Goal: Task Accomplishment & Management: Complete application form

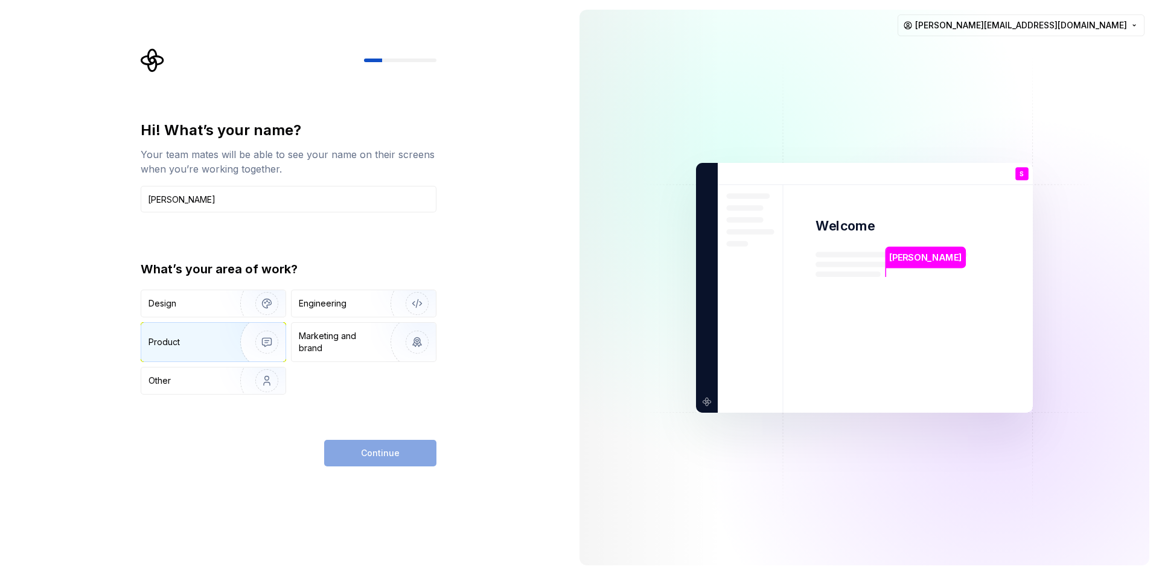
type input "[PERSON_NAME]"
click at [222, 339] on img "button" at bounding box center [258, 342] width 77 height 81
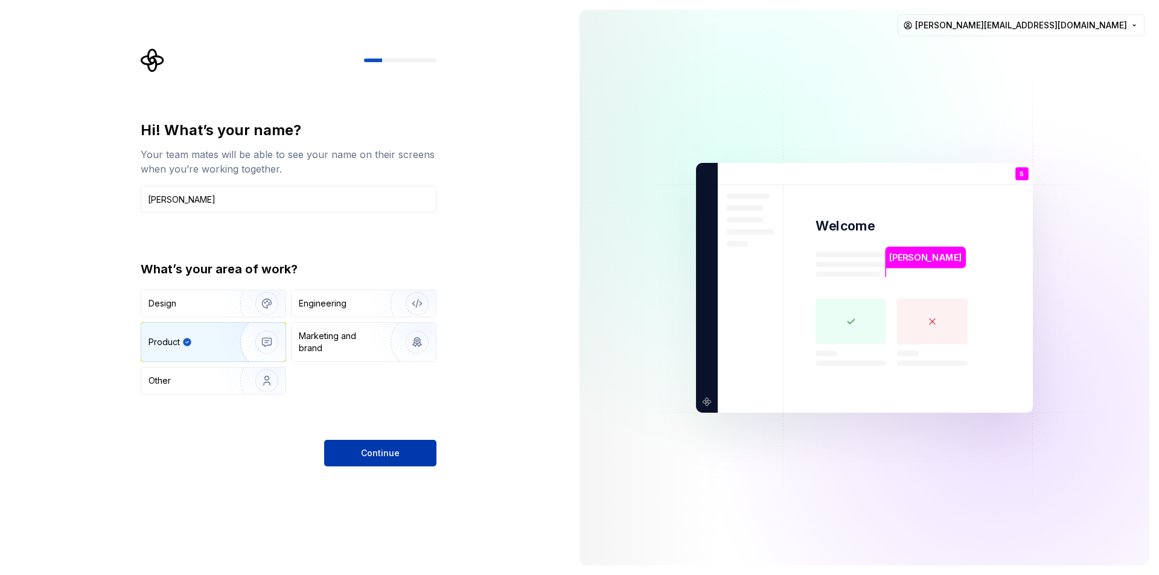
click at [382, 452] on span "Continue" at bounding box center [380, 453] width 39 height 12
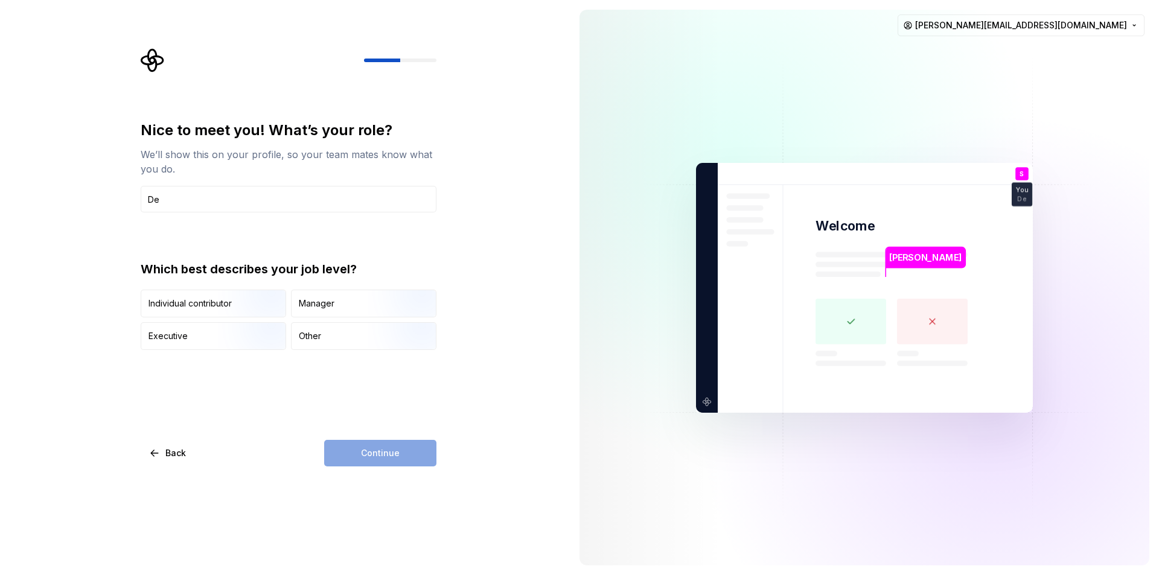
type input "D"
type input "Experience Designer"
click at [321, 400] on div "Nice to meet you! What’s your role? We’ll show this on your profile, so your te…" at bounding box center [289, 294] width 296 height 346
click at [347, 299] on div "Manager" at bounding box center [364, 303] width 144 height 27
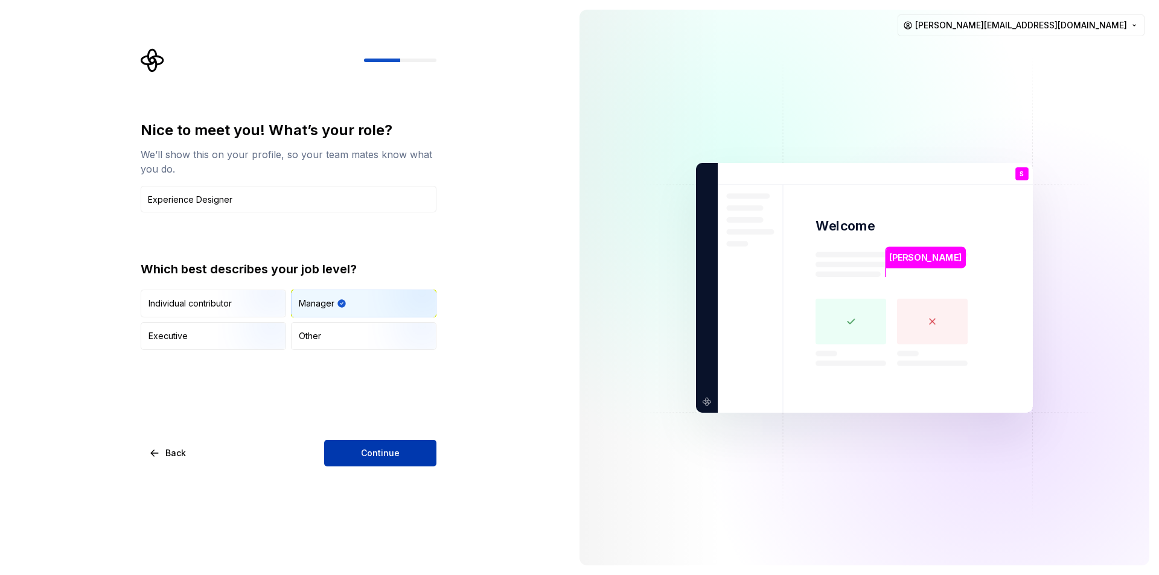
click at [410, 456] on button "Continue" at bounding box center [380, 453] width 112 height 27
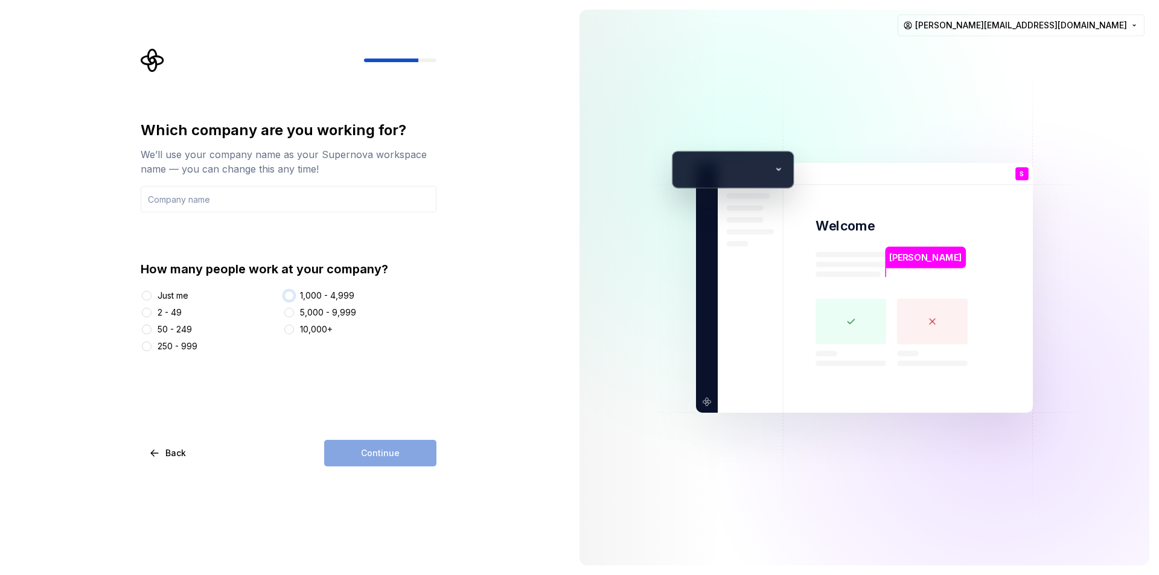
click at [291, 296] on button "1,000 - 4,999" at bounding box center [289, 296] width 10 height 10
click at [266, 202] on input "text" at bounding box center [289, 199] width 296 height 27
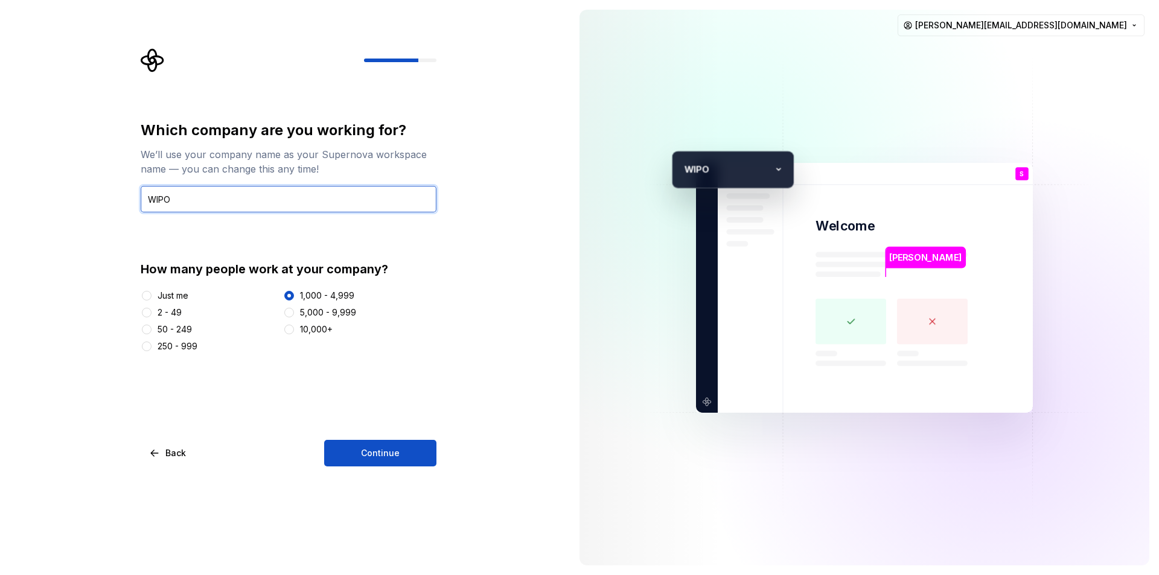
type input "WIPO"
click at [453, 238] on div "Which company are you working for? We’ll use your company name as your Supernov…" at bounding box center [285, 287] width 570 height 575
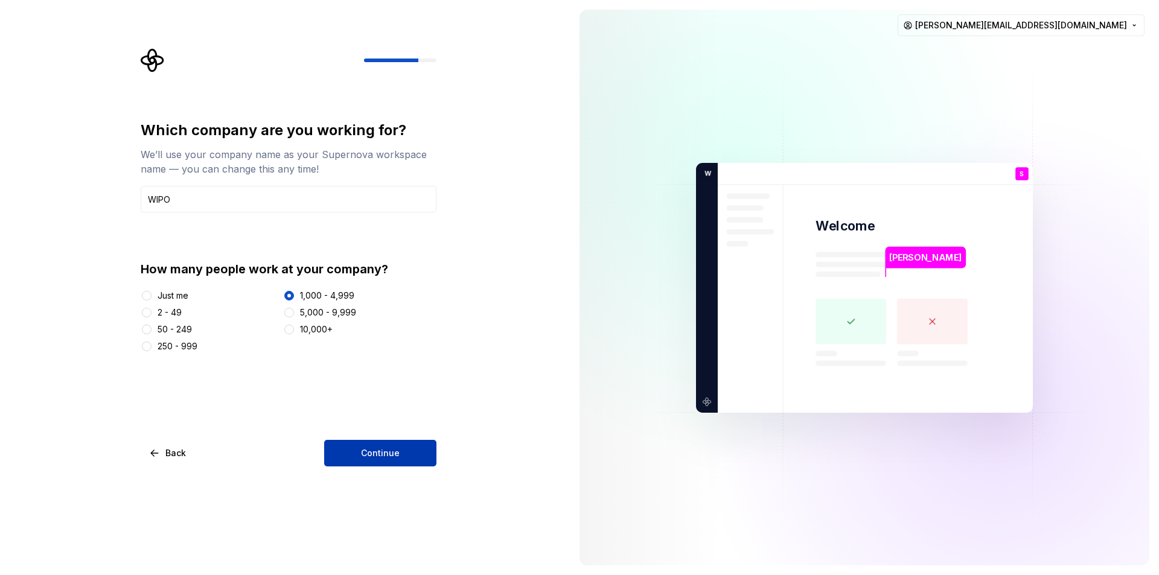
click at [402, 457] on button "Continue" at bounding box center [380, 453] width 112 height 27
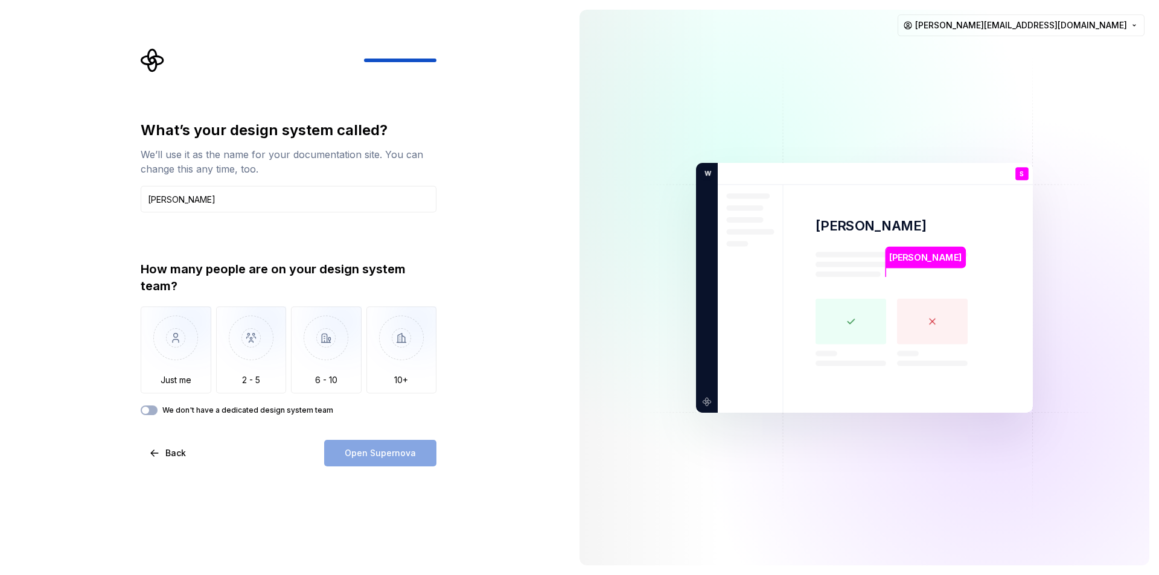
type input "W"
type input "ULF"
click at [171, 340] on img "button" at bounding box center [176, 347] width 71 height 81
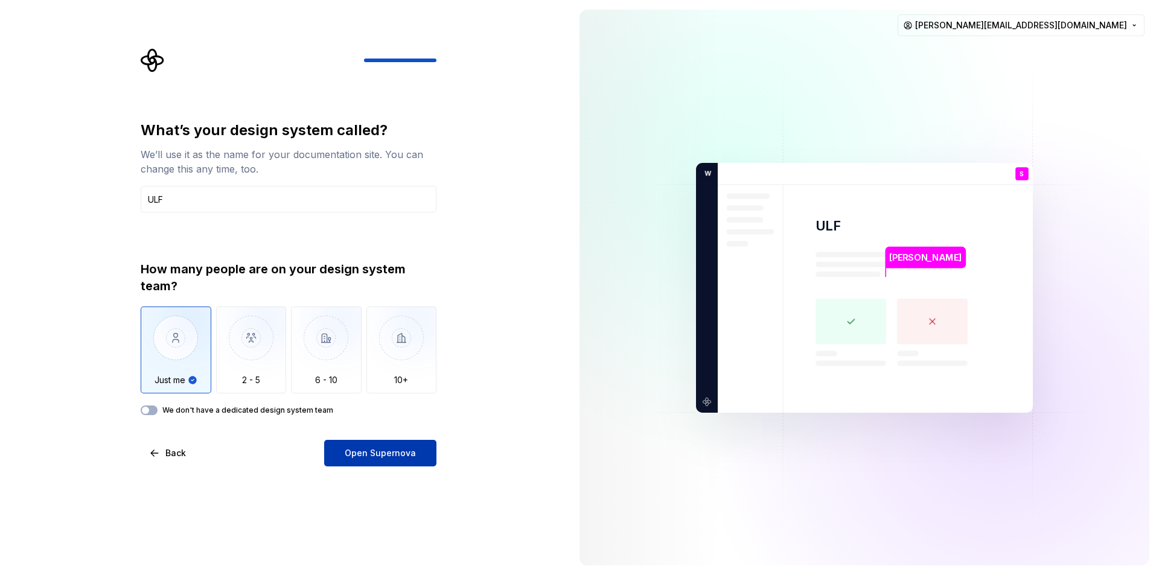
click at [409, 452] on span "Open Supernova" at bounding box center [380, 453] width 71 height 12
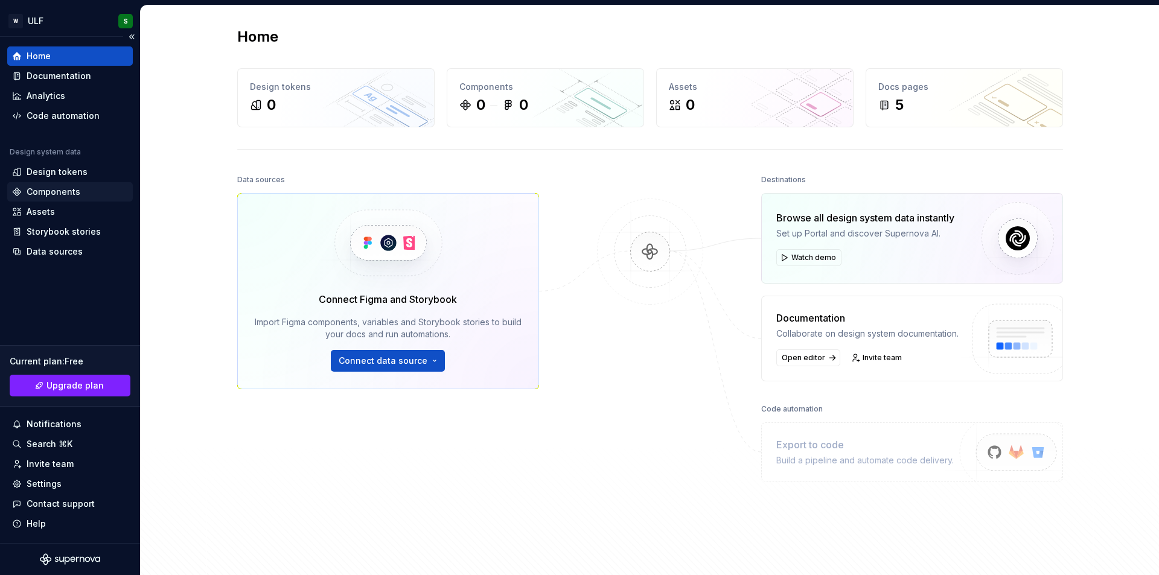
click at [45, 187] on div "Components" at bounding box center [54, 192] width 54 height 12
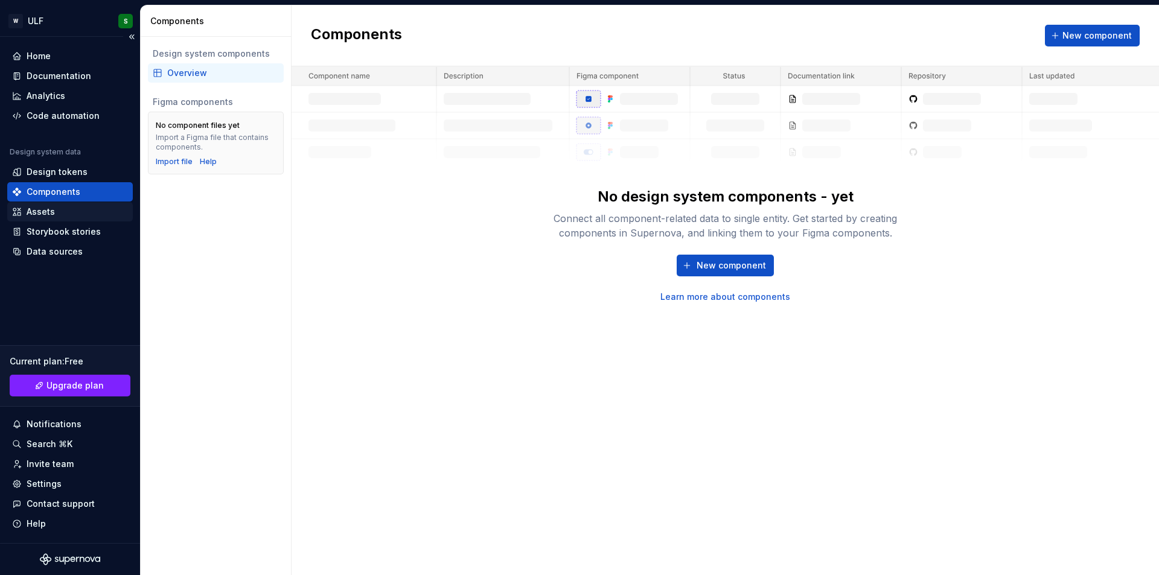
click at [62, 211] on div "Assets" at bounding box center [70, 212] width 116 height 12
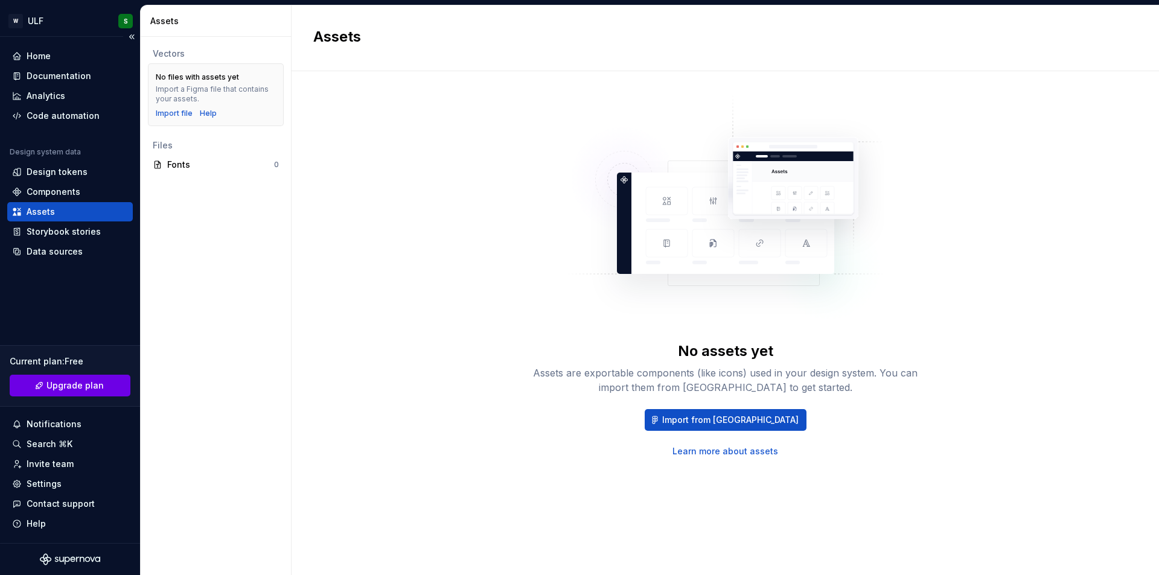
click at [81, 386] on span "Upgrade plan" at bounding box center [74, 386] width 57 height 12
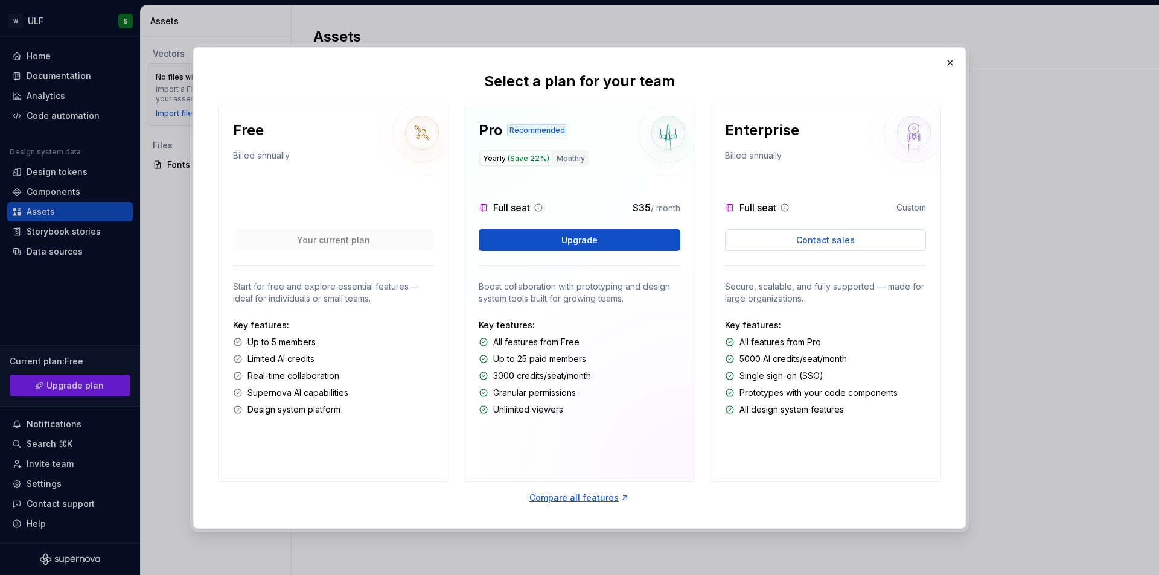
click at [538, 206] on icon at bounding box center [539, 208] width 10 height 10
click at [948, 62] on button "button" at bounding box center [950, 62] width 17 height 17
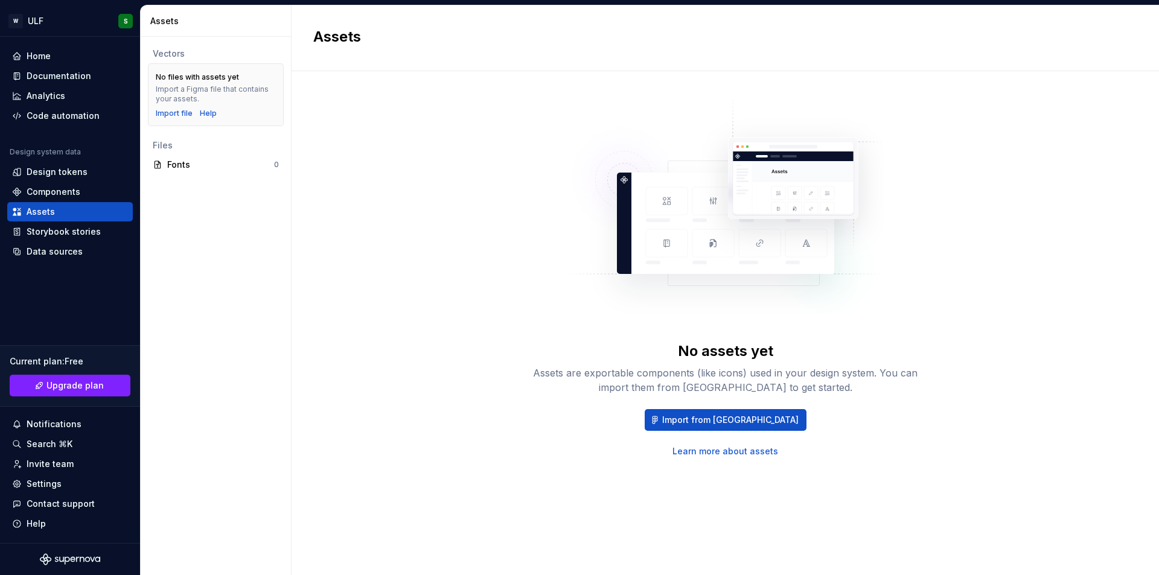
click at [531, 221] on div "No assets yet Assets are exportable components (like icons) used in your design…" at bounding box center [725, 275] width 824 height 365
click at [475, 359] on div "No assets yet Assets are exportable components (like icons) used in your design…" at bounding box center [725, 275] width 824 height 365
click at [63, 247] on div "Data sources" at bounding box center [55, 252] width 56 height 12
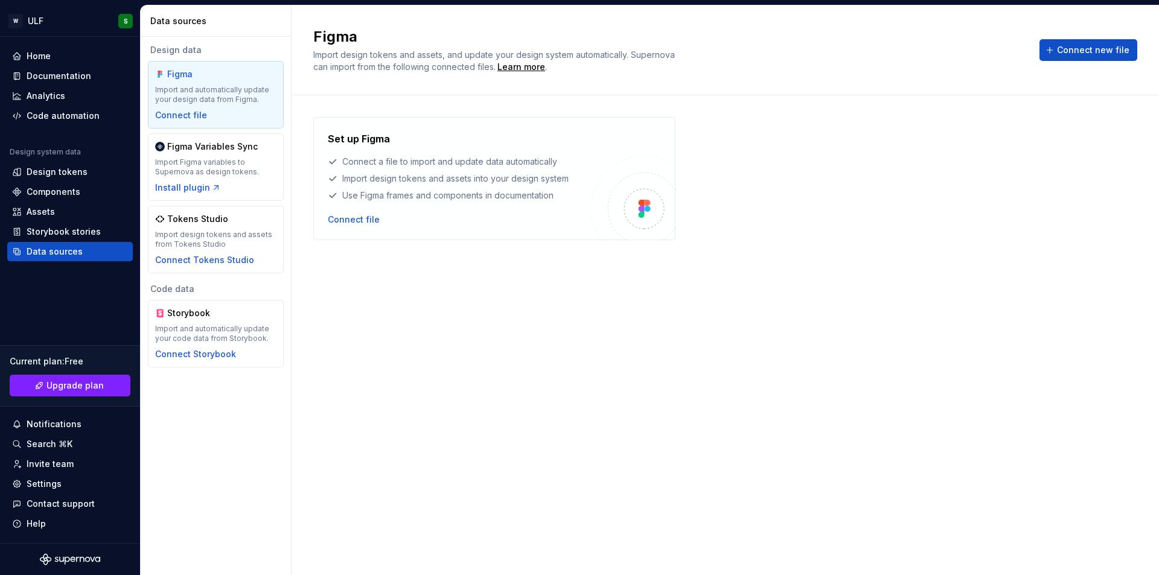
click at [529, 361] on div "Set up Figma Connect a file to import and update data automatically Import desi…" at bounding box center [725, 323] width 824 height 412
click at [425, 345] on div "Set up Figma Connect a file to import and update data automatically Import desi…" at bounding box center [725, 323] width 824 height 412
